Goal: Task Accomplishment & Management: Use online tool/utility

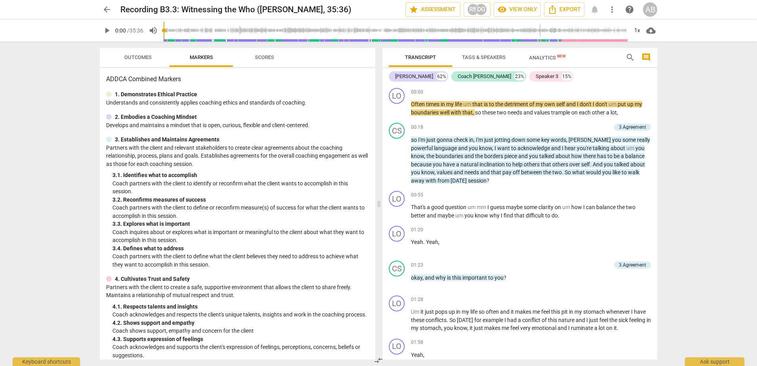
click at [106, 28] on span "play_arrow" at bounding box center [107, 31] width 10 height 10
click at [108, 28] on span "pause" at bounding box center [107, 31] width 10 height 10
type input "5"
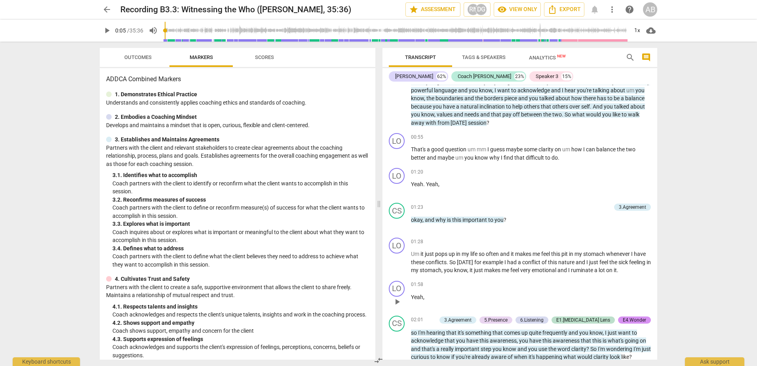
scroll to position [40, 0]
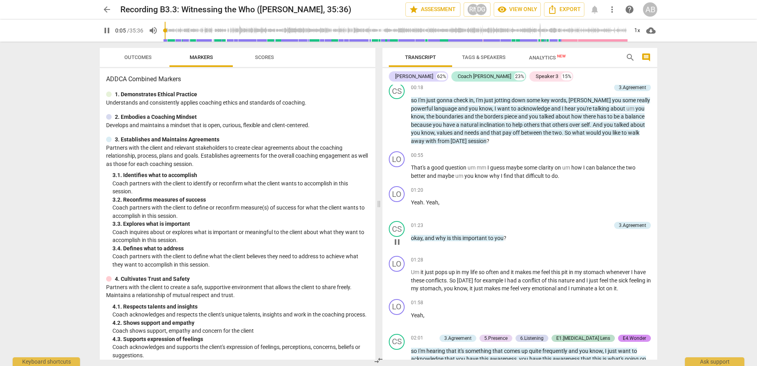
type input "6"
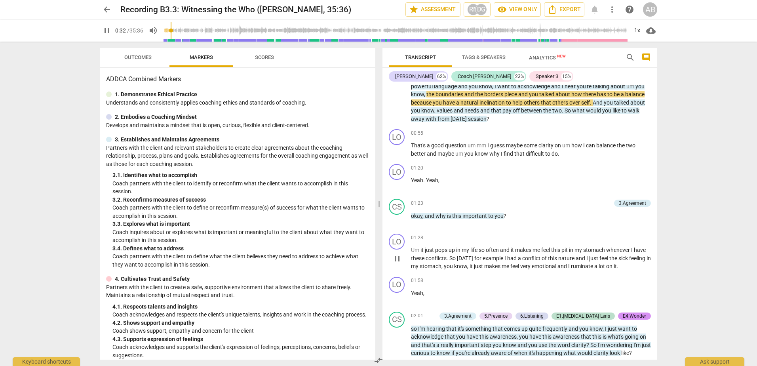
scroll to position [79, 0]
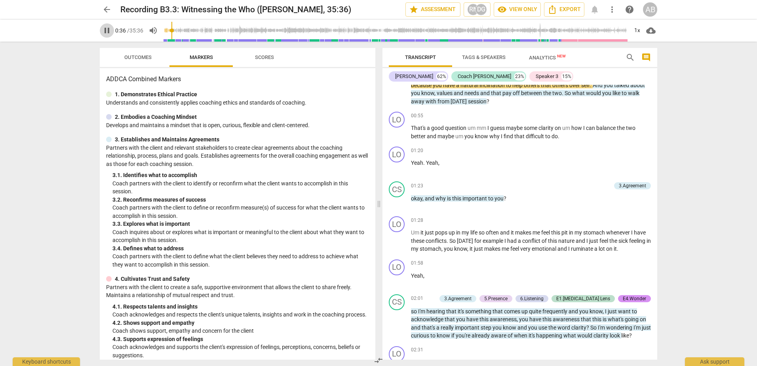
click at [103, 27] on span "pause" at bounding box center [107, 31] width 10 height 10
type input "37"
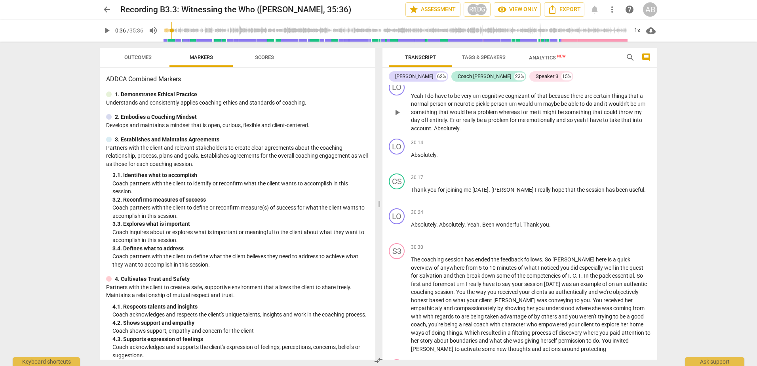
scroll to position [3313, 0]
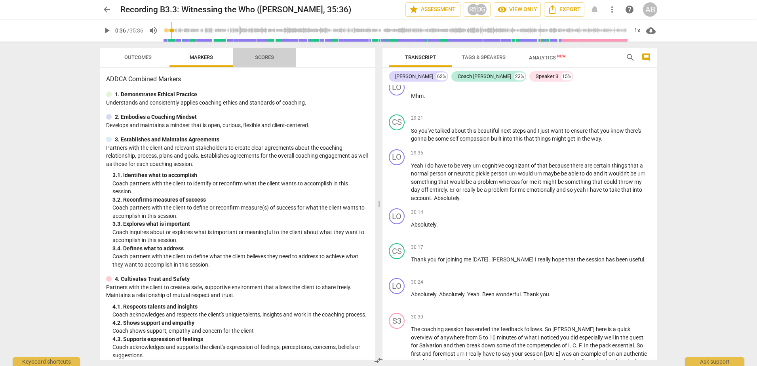
click at [256, 53] on span "Scores" at bounding box center [264, 57] width 38 height 11
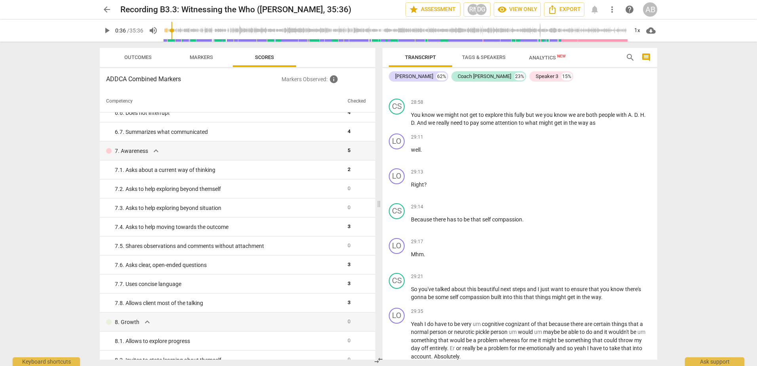
scroll to position [396, 0]
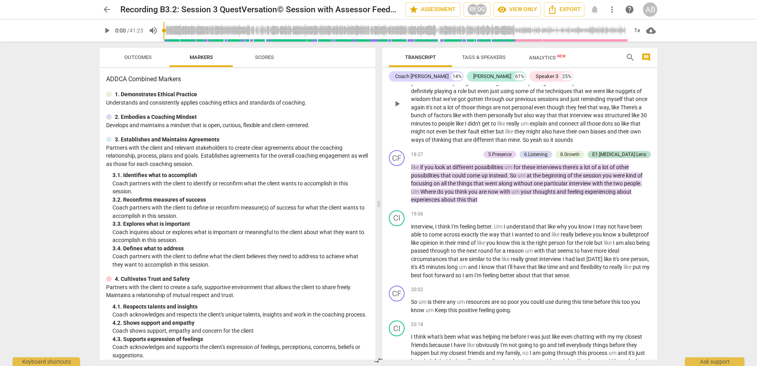
scroll to position [2336, 0]
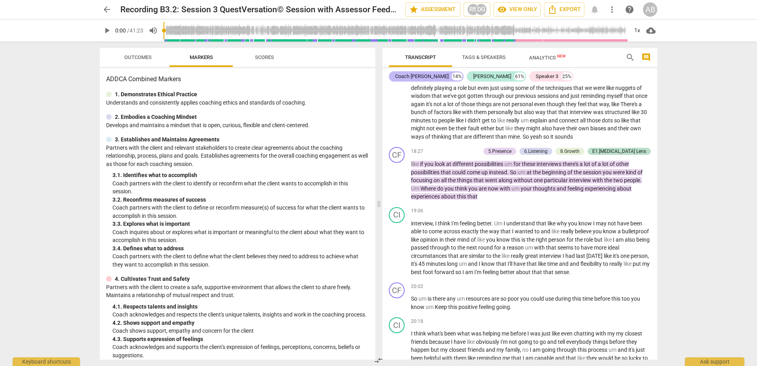
click at [410, 71] on div "Coach Feliica 14%" at bounding box center [426, 76] width 75 height 10
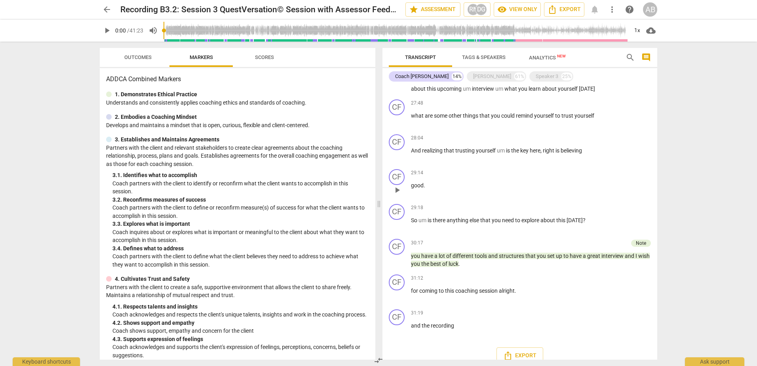
scroll to position [1096, 0]
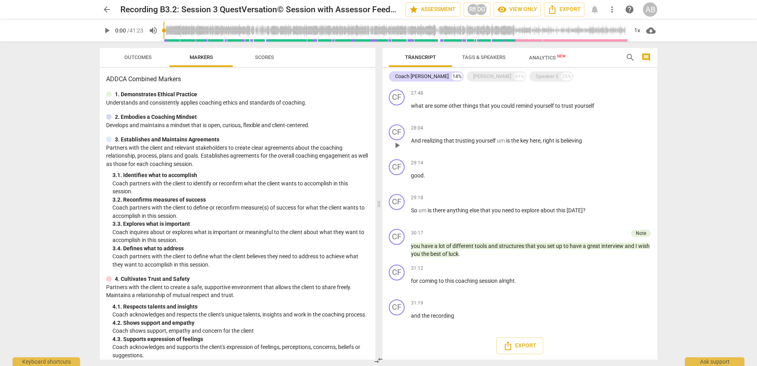
click at [515, 142] on span "the" at bounding box center [515, 140] width 9 height 6
click at [473, 75] on div "Cindy" at bounding box center [492, 76] width 38 height 8
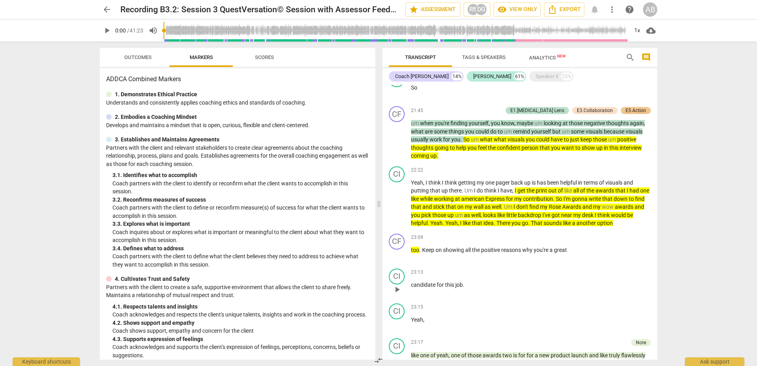
scroll to position [2722, 0]
